Goal: Task Accomplishment & Management: Manage account settings

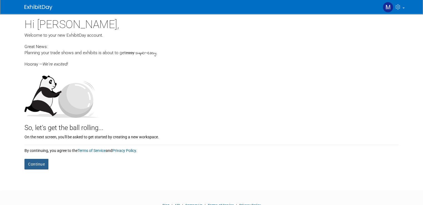
click at [25, 166] on button "Continue" at bounding box center [36, 164] width 24 height 11
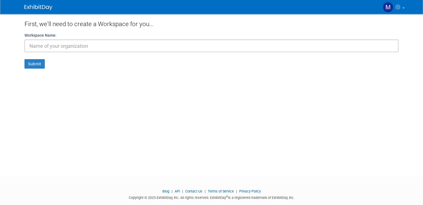
click at [114, 49] on input "text" at bounding box center [211, 45] width 374 height 13
type input "MicroClimate"
click at [27, 64] on button "Submit" at bounding box center [34, 63] width 20 height 9
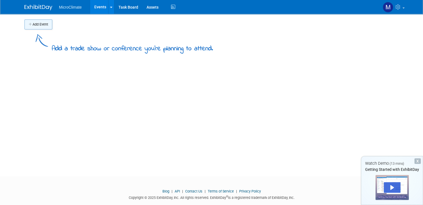
click at [35, 26] on button "Add Event" at bounding box center [38, 24] width 28 height 10
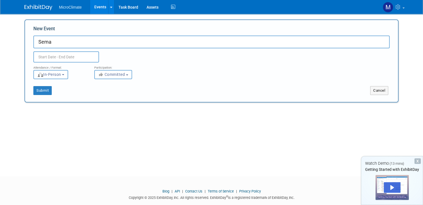
type input "Sema"
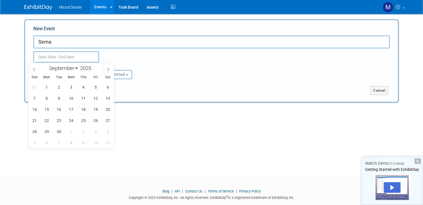
click at [45, 54] on input "text" at bounding box center [66, 56] width 66 height 11
click at [109, 73] on span at bounding box center [108, 68] width 10 height 9
select select "10"
click at [60, 99] on span "4" at bounding box center [58, 98] width 11 height 11
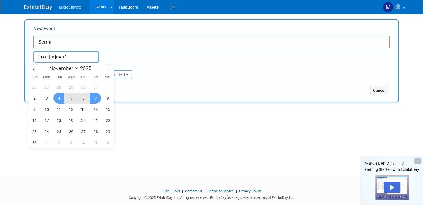
click at [94, 98] on span "7" at bounding box center [95, 98] width 11 height 11
type input "Nov 4, 2025 to Nov 7, 2025"
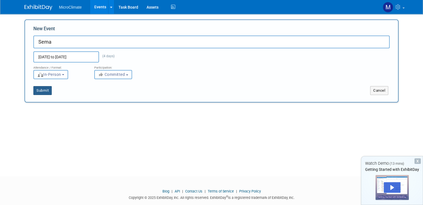
click at [33, 92] on button "Submit" at bounding box center [42, 90] width 18 height 9
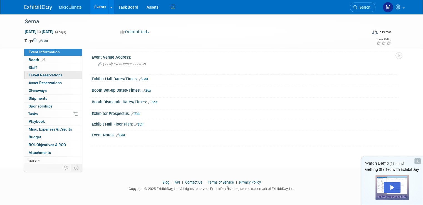
scroll to position [29, 0]
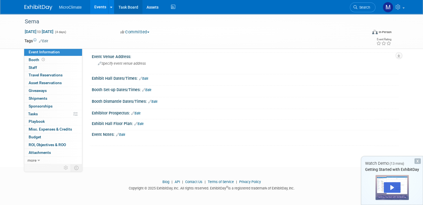
click at [118, 6] on link "Task Board" at bounding box center [128, 7] width 28 height 14
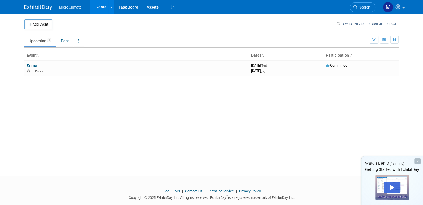
click at [63, 8] on span "MicroClimate" at bounding box center [70, 7] width 23 height 4
click at [34, 10] on img at bounding box center [38, 8] width 28 height 6
click at [401, 8] on icon at bounding box center [398, 6] width 6 height 5
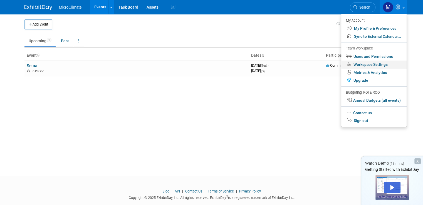
click at [381, 66] on link "Workspace Settings" at bounding box center [373, 65] width 65 height 8
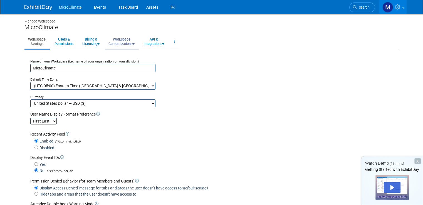
click at [123, 43] on link "Workspace Customizations" at bounding box center [121, 42] width 33 height 14
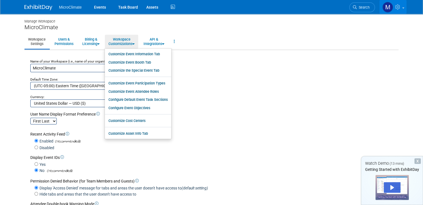
click at [406, 9] on link at bounding box center [392, 7] width 27 height 14
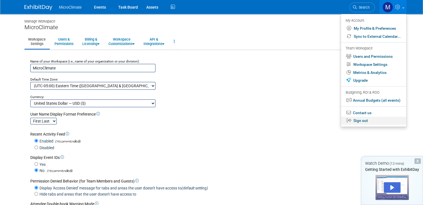
click at [375, 119] on link "Sign out" at bounding box center [373, 121] width 65 height 8
